Goal: Transaction & Acquisition: Download file/media

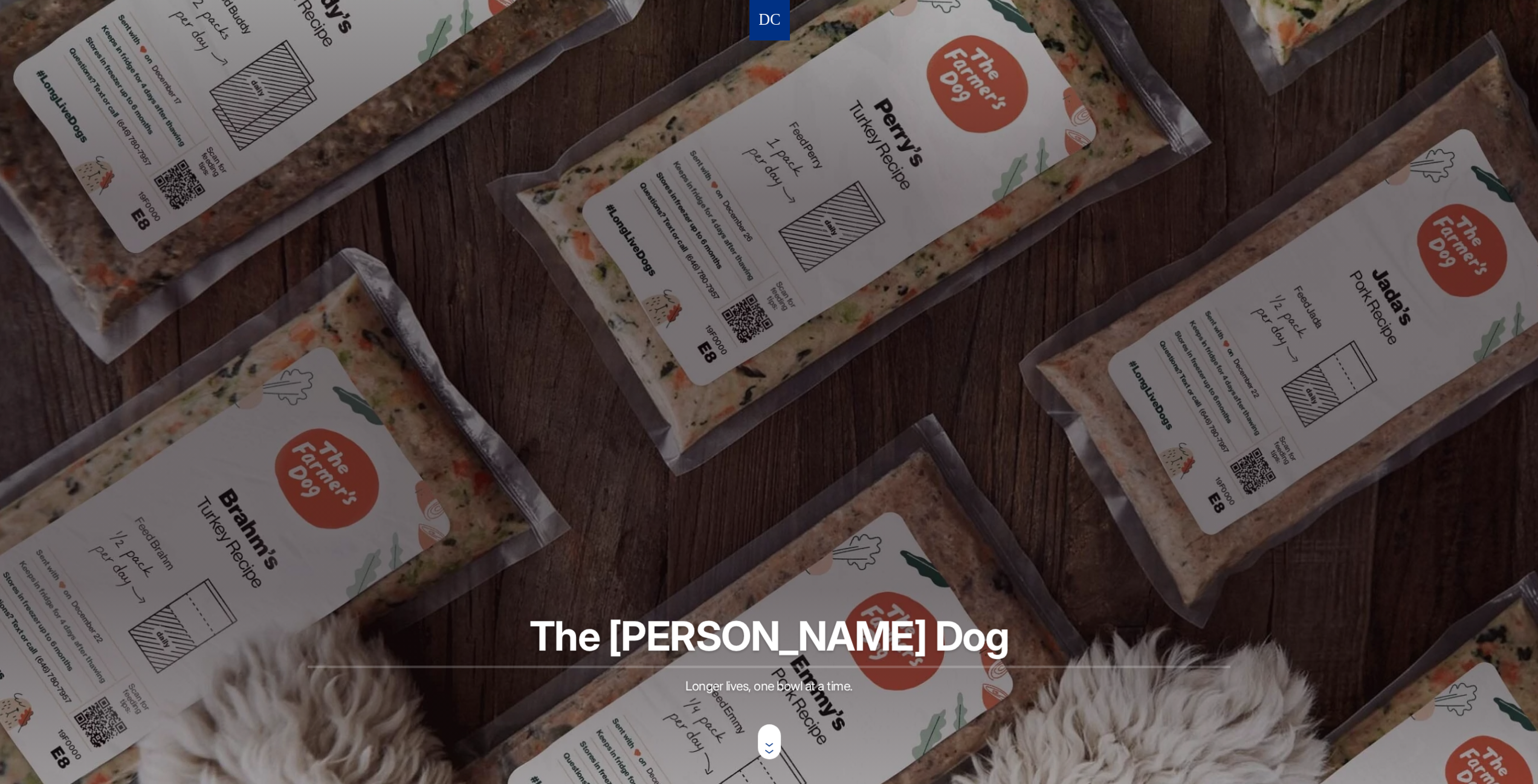
click at [783, 29] on nav at bounding box center [769, 20] width 40 height 40
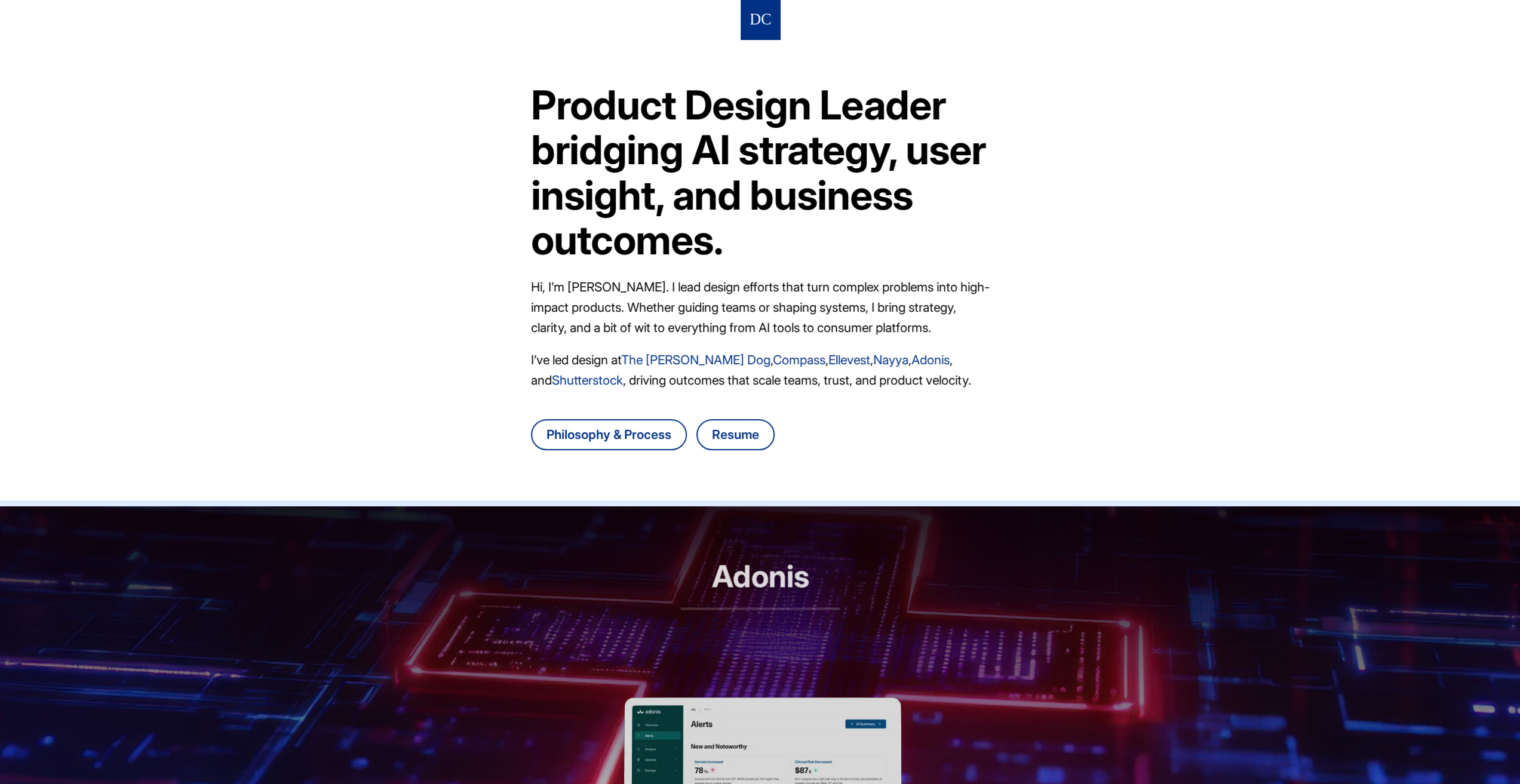
click at [730, 453] on article "Product Design Leader bridging AI strategy, user insight, and business outcomes…" at bounding box center [760, 270] width 459 height 461
click at [747, 434] on link "Resume" at bounding box center [735, 434] width 78 height 31
